Goal: Information Seeking & Learning: Learn about a topic

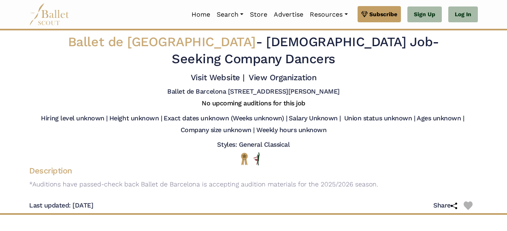
drag, startPoint x: 234, startPoint y: 40, endPoint x: 308, endPoint y: 45, distance: 75.0
click at [308, 45] on h2 "Ballet de Barcelona - Full Time Job - Seeking Company Dancers" at bounding box center [254, 51] width 372 height 34
drag, startPoint x: 381, startPoint y: 45, endPoint x: 275, endPoint y: 45, distance: 106.0
click at [275, 45] on h2 "Ballet de Barcelona - Full Time Job - Seeking Company Dancers" at bounding box center [254, 51] width 372 height 34
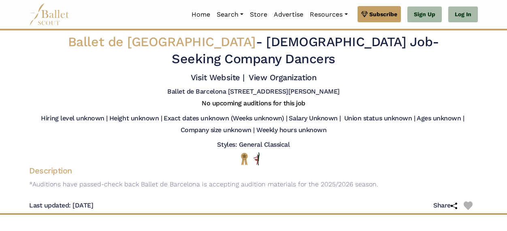
click at [275, 45] on span "Full Time Job" at bounding box center [349, 41] width 166 height 15
drag, startPoint x: 230, startPoint y: 45, endPoint x: 288, endPoint y: 48, distance: 58.0
click at [288, 48] on span "[DEMOGRAPHIC_DATA] Job" at bounding box center [349, 41] width 166 height 15
drag, startPoint x: 193, startPoint y: 119, endPoint x: 265, endPoint y: 119, distance: 71.6
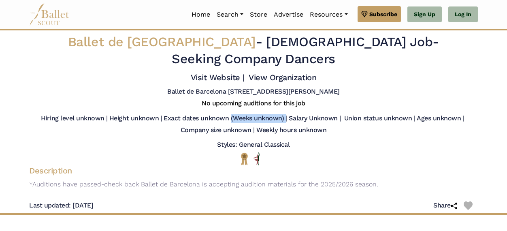
click at [265, 119] on h5 "Exact dates unknown (Weeks unknown) |" at bounding box center [224, 118] width 123 height 8
drag, startPoint x: 243, startPoint y: 117, endPoint x: 168, endPoint y: 117, distance: 75.3
click at [168, 117] on h5 "Exact dates unknown (Weeks unknown) |" at bounding box center [224, 118] width 123 height 8
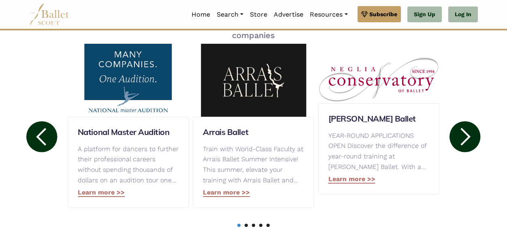
scroll to position [445, 0]
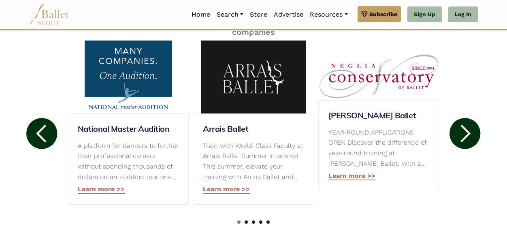
click at [465, 127] on circle at bounding box center [464, 133] width 31 height 31
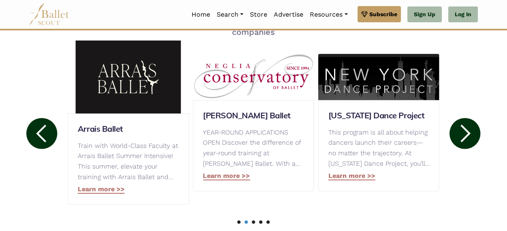
click at [465, 127] on circle at bounding box center [464, 133] width 31 height 31
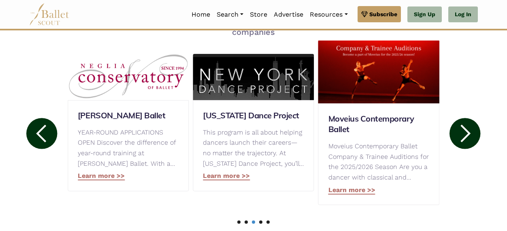
click at [465, 127] on circle at bounding box center [464, 133] width 31 height 31
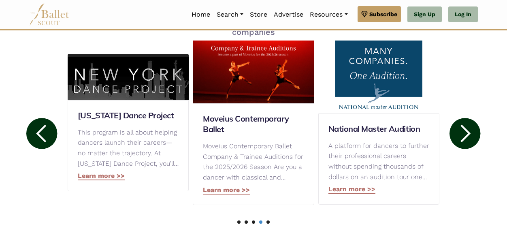
click at [465, 127] on circle at bounding box center [464, 133] width 31 height 31
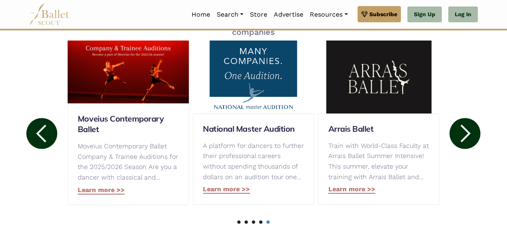
click at [465, 127] on circle at bounding box center [464, 133] width 31 height 31
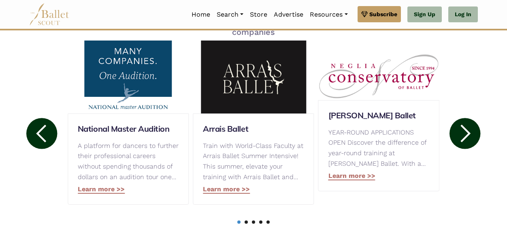
click at [465, 127] on circle at bounding box center [464, 133] width 31 height 31
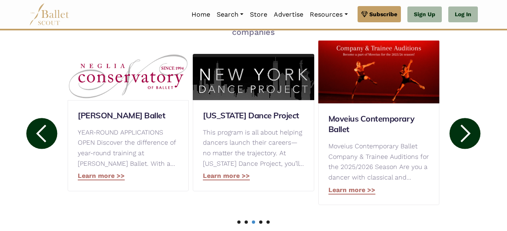
click at [465, 127] on circle at bounding box center [464, 133] width 31 height 31
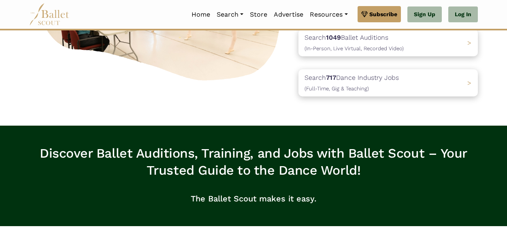
scroll to position [0, 0]
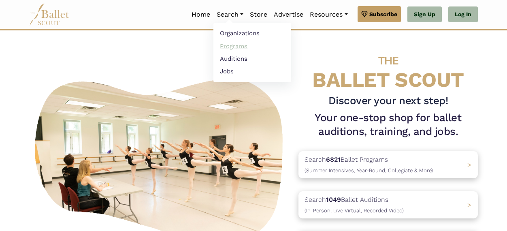
click at [243, 44] on link "Programs" at bounding box center [252, 46] width 78 height 13
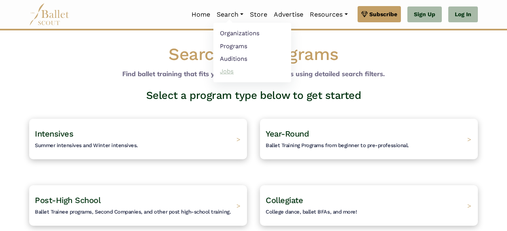
click at [240, 68] on link "Jobs" at bounding box center [252, 71] width 78 height 13
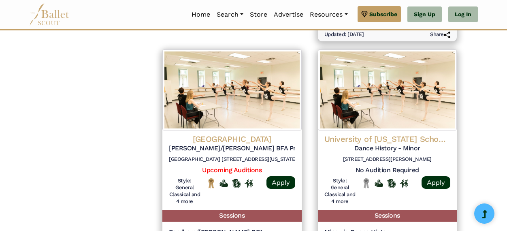
scroll to position [1093, 0]
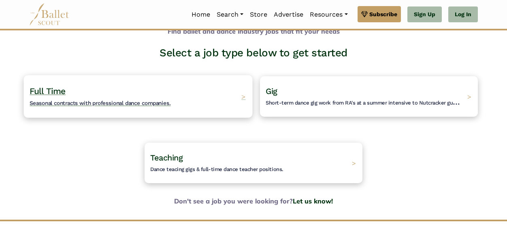
scroll to position [81, 0]
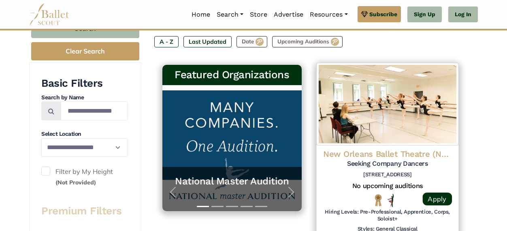
scroll to position [162, 0]
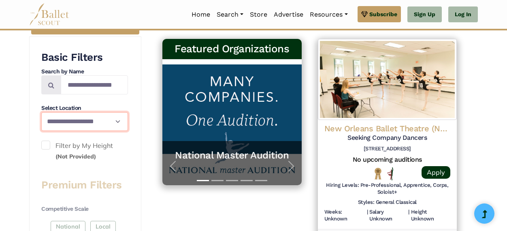
click at [88, 120] on select "**********" at bounding box center [84, 121] width 87 height 19
select select "**"
click at [41, 112] on select "**********" at bounding box center [84, 121] width 87 height 19
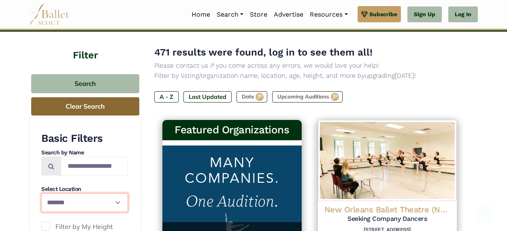
scroll to position [81, 0]
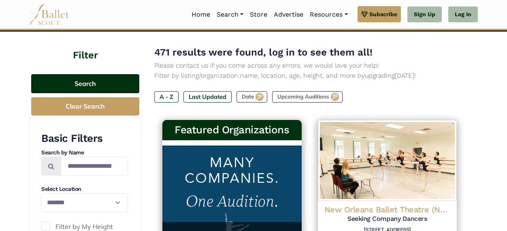
click at [91, 84] on button "Search" at bounding box center [85, 83] width 108 height 19
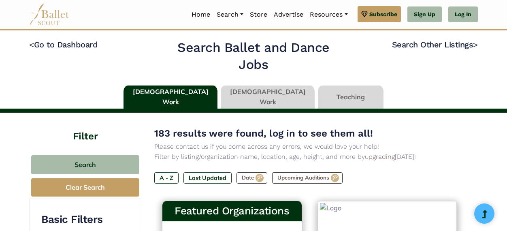
select select "**"
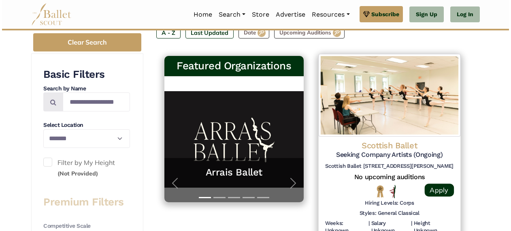
scroll to position [144, 0]
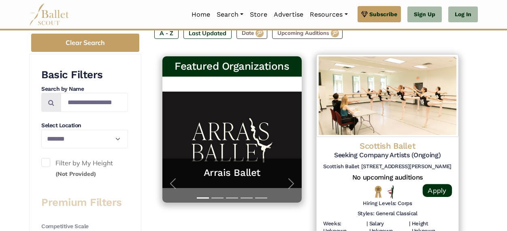
click at [398, 148] on h4 "Scottish Ballet" at bounding box center [387, 145] width 129 height 11
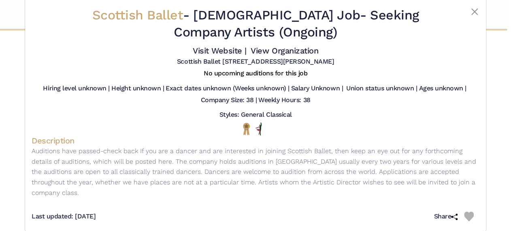
scroll to position [16, 0]
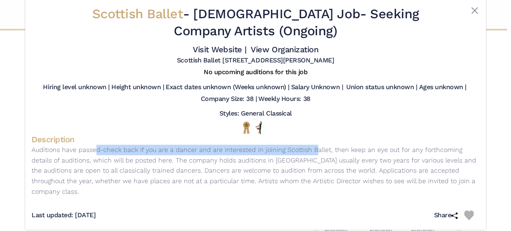
drag, startPoint x: 49, startPoint y: 145, endPoint x: 274, endPoint y: 150, distance: 225.1
click at [273, 150] on p "Auditions have passed-check back If you are a dancer and are interested in join…" at bounding box center [256, 170] width 448 height 52
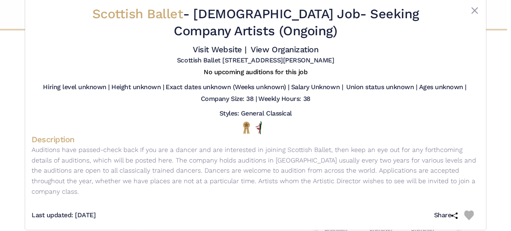
click at [274, 150] on p "Auditions have passed-check back If you are a dancer and are interested in join…" at bounding box center [256, 170] width 448 height 52
click at [471, 11] on button "Close" at bounding box center [474, 11] width 10 height 10
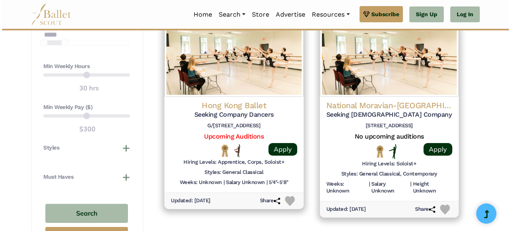
scroll to position [630, 0]
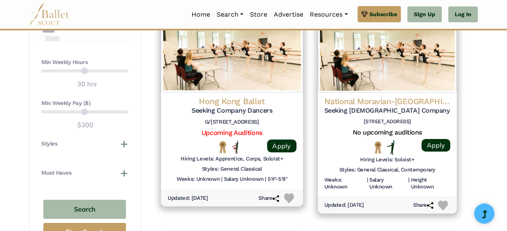
click at [284, 98] on h4 "Hong Kong Ballet" at bounding box center [232, 101] width 129 height 11
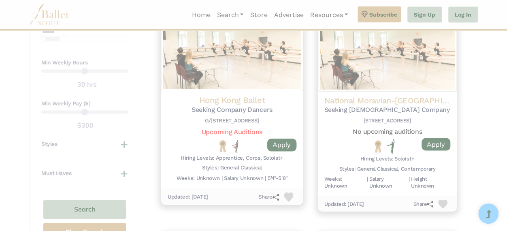
scroll to position [0, 0]
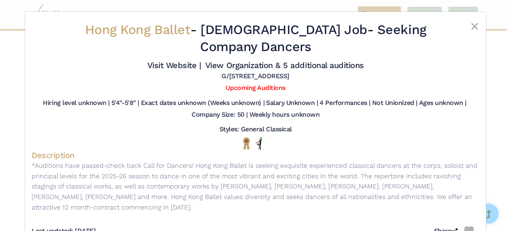
drag, startPoint x: 235, startPoint y: 89, endPoint x: 284, endPoint y: 91, distance: 49.8
click at [307, 86] on div "Upcoming Auditions" at bounding box center [256, 90] width 448 height 12
click at [467, 26] on div at bounding box center [460, 39] width 37 height 37
click at [473, 28] on button "Close" at bounding box center [474, 26] width 10 height 10
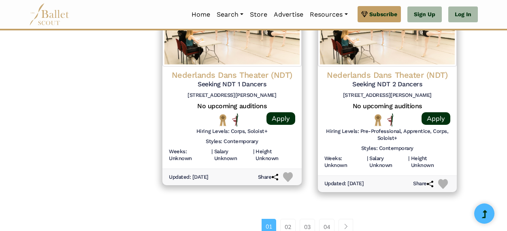
scroll to position [1197, 0]
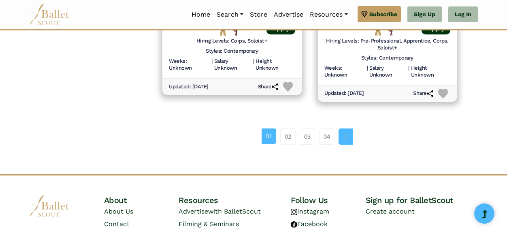
click at [338, 135] on link "Page navigation example" at bounding box center [345, 136] width 15 height 16
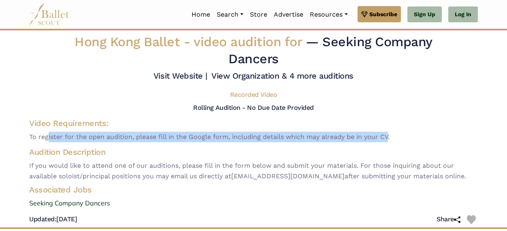
drag, startPoint x: 49, startPoint y: 137, endPoint x: 383, endPoint y: 137, distance: 334.7
click at [383, 137] on span "To register for the open audition, please fill in the Google form, including de…" at bounding box center [253, 137] width 448 height 11
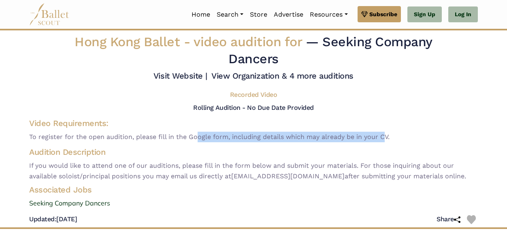
drag, startPoint x: 378, startPoint y: 137, endPoint x: 195, endPoint y: 137, distance: 182.9
click at [195, 137] on span "To register for the open audition, please fill in the Google form, including de…" at bounding box center [253, 137] width 448 height 11
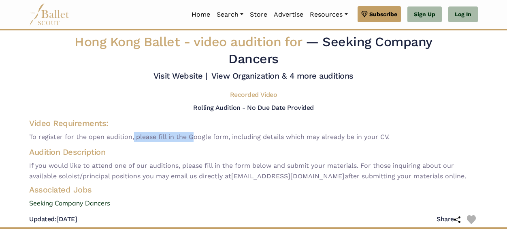
drag, startPoint x: 132, startPoint y: 137, endPoint x: 193, endPoint y: 136, distance: 60.7
click at [193, 136] on span "To register for the open audition, please fill in the Google form, including de…" at bounding box center [253, 137] width 448 height 11
click at [196, 136] on span "To register for the open audition, please fill in the Google form, including de…" at bounding box center [253, 137] width 448 height 11
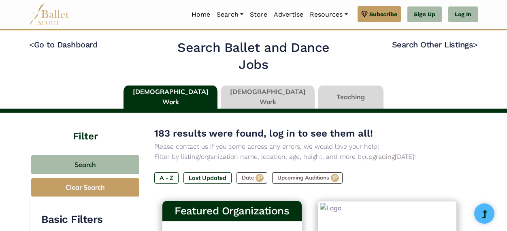
select select "**"
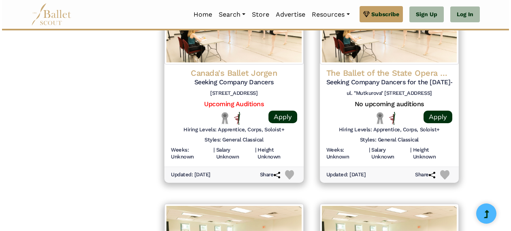
scroll to position [890, 0]
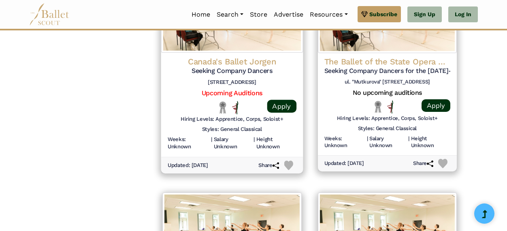
click at [254, 75] on div "Canada's Ballet Jorgen Seeking Company Dancers [STREET_ADDRESS]" at bounding box center [232, 72] width 129 height 33
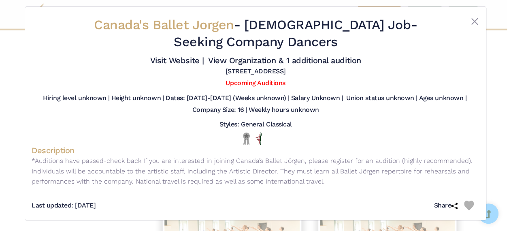
scroll to position [5, 0]
click at [472, 21] on button "Close" at bounding box center [474, 21] width 10 height 10
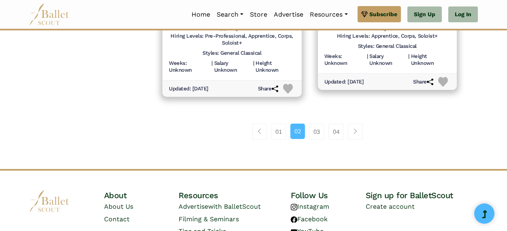
scroll to position [1214, 0]
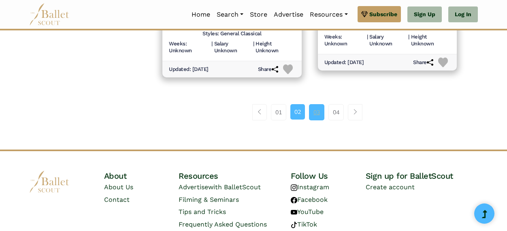
click at [318, 110] on link "03" at bounding box center [316, 112] width 15 height 16
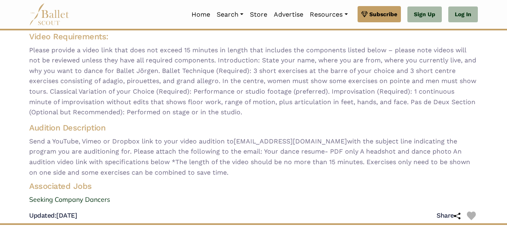
scroll to position [81, 0]
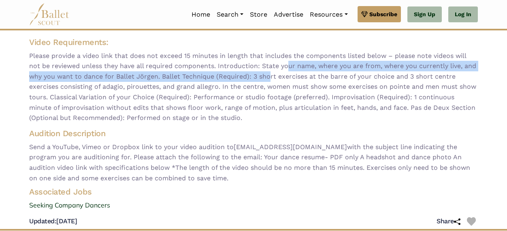
drag, startPoint x: 283, startPoint y: 67, endPoint x: 267, endPoint y: 79, distance: 19.9
click at [267, 79] on span "Please provide a video link that does not exceed 15 minutes in length that incl…" at bounding box center [253, 87] width 448 height 72
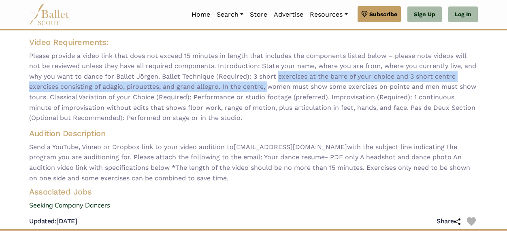
drag, startPoint x: 285, startPoint y: 79, endPoint x: 264, endPoint y: 90, distance: 23.9
click at [264, 90] on span "Please provide a video link that does not exceed 15 minutes in length that incl…" at bounding box center [253, 87] width 448 height 72
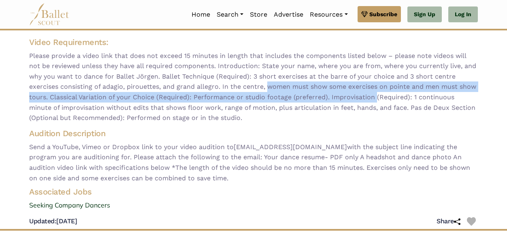
drag, startPoint x: 265, startPoint y: 89, endPoint x: 358, endPoint y: 98, distance: 93.1
click at [358, 98] on span "Please provide a video link that does not exceed 15 minutes in length that incl…" at bounding box center [253, 87] width 448 height 72
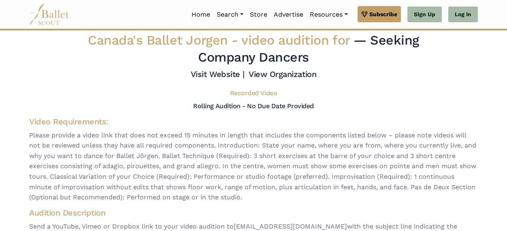
scroll to position [0, 0]
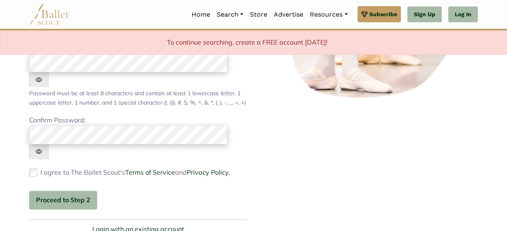
scroll to position [283, 0]
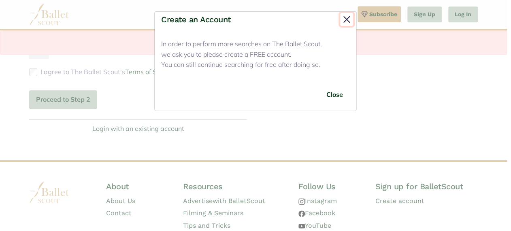
click at [346, 18] on button "Close" at bounding box center [346, 19] width 13 height 13
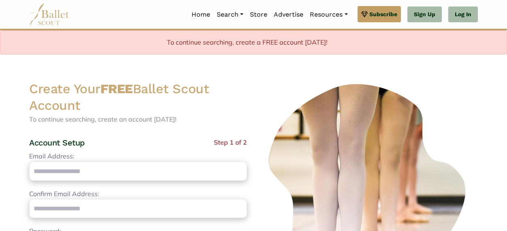
scroll to position [0, 0]
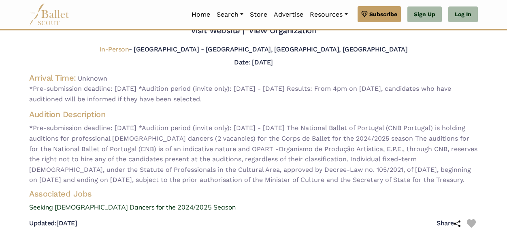
scroll to position [81, 0]
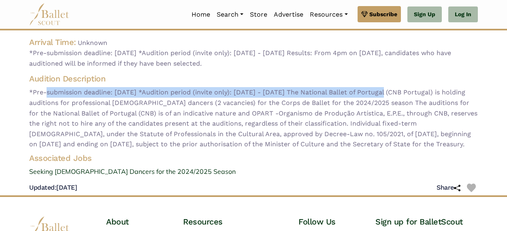
drag, startPoint x: 47, startPoint y: 96, endPoint x: 379, endPoint y: 91, distance: 331.9
click at [379, 91] on span "*Pre-submission deadline: 21 June 2024 *Audition period (invite only): 1 July -…" at bounding box center [253, 118] width 448 height 62
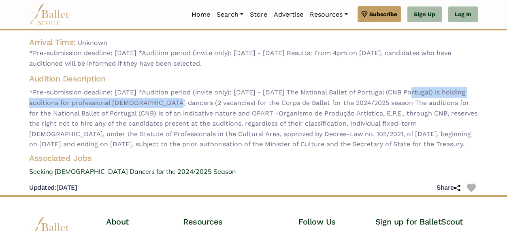
drag, startPoint x: 405, startPoint y: 92, endPoint x: 157, endPoint y: 104, distance: 247.9
click at [157, 104] on span "*Pre-submission deadline: 21 June 2024 *Audition period (invite only): 1 July -…" at bounding box center [253, 118] width 448 height 62
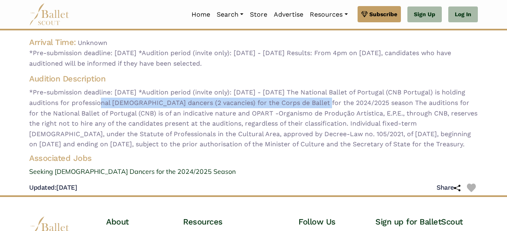
drag, startPoint x: 91, startPoint y: 104, endPoint x: 309, endPoint y: 104, distance: 218.5
click at [309, 104] on span "*Pre-submission deadline: 21 June 2024 *Audition period (invite only): 1 July -…" at bounding box center [253, 118] width 448 height 62
drag, startPoint x: 345, startPoint y: 101, endPoint x: 144, endPoint y: 103, distance: 200.7
click at [144, 103] on span "*Pre-submission deadline: 21 June 2024 *Audition period (invite only): 1 July -…" at bounding box center [253, 118] width 448 height 62
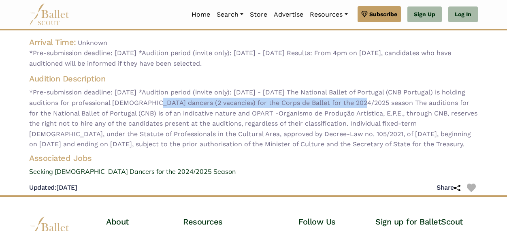
click at [144, 103] on span "*Pre-submission deadline: 21 June 2024 *Audition period (invite only): 1 July -…" at bounding box center [253, 118] width 448 height 62
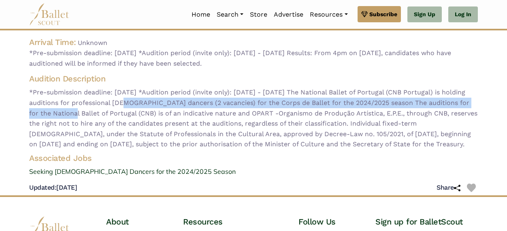
drag, startPoint x: 113, startPoint y: 106, endPoint x: 60, endPoint y: 117, distance: 54.1
click at [60, 117] on span "*Pre-submission deadline: 21 June 2024 *Audition period (invite only): 1 July -…" at bounding box center [253, 118] width 448 height 62
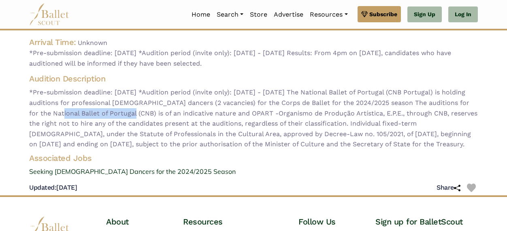
drag, startPoint x: 50, startPoint y: 117, endPoint x: 120, endPoint y: 115, distance: 70.1
click at [120, 115] on span "*Pre-submission deadline: 21 June 2024 *Audition period (invite only): 1 July -…" at bounding box center [253, 118] width 448 height 62
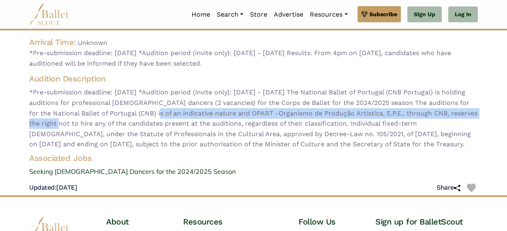
drag, startPoint x: 144, startPoint y: 112, endPoint x: 56, endPoint y: 122, distance: 88.4
click at [56, 122] on span "*Pre-submission deadline: 21 June 2024 *Audition period (invite only): 1 July -…" at bounding box center [253, 118] width 448 height 62
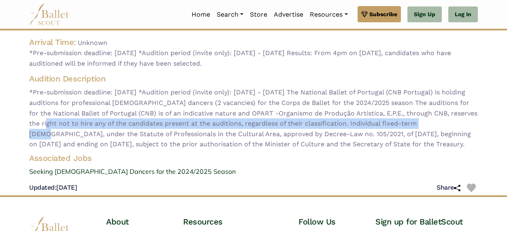
drag, startPoint x: 44, startPoint y: 125, endPoint x: 440, endPoint y: 122, distance: 396.6
click at [440, 122] on span "*Pre-submission deadline: 21 June 2024 *Audition period (invite only): 1 July -…" at bounding box center [253, 118] width 448 height 62
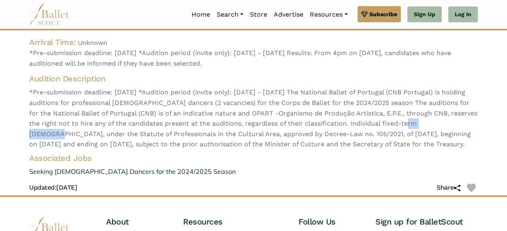
click at [440, 122] on span "*Pre-submission deadline: 21 June 2024 *Audition period (invite only): 1 July -…" at bounding box center [253, 118] width 448 height 62
click at [89, 130] on span "*Pre-submission deadline: 21 June 2024 *Audition period (invite only): 1 July -…" at bounding box center [253, 118] width 448 height 62
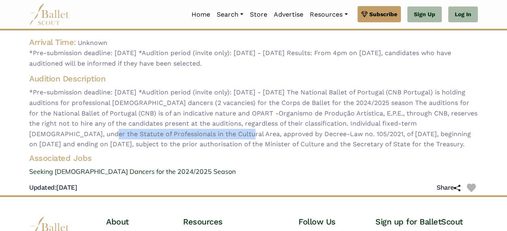
drag, startPoint x: 48, startPoint y: 133, endPoint x: 204, endPoint y: 136, distance: 155.8
click at [183, 136] on span "*Pre-submission deadline: 21 June 2024 *Audition period (invite only): 1 July -…" at bounding box center [253, 118] width 448 height 62
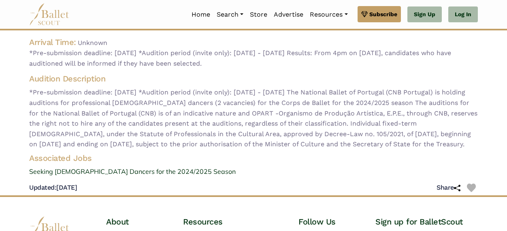
click at [204, 136] on span "*Pre-submission deadline: 21 June 2024 *Audition period (invite only): 1 July -…" at bounding box center [253, 118] width 448 height 62
